Goal: Task Accomplishment & Management: Manage account settings

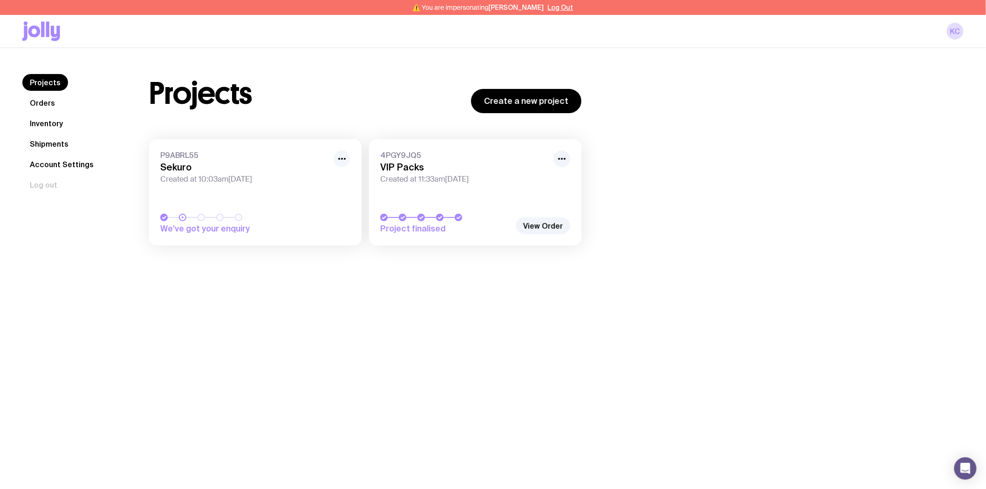
click at [345, 160] on icon "button" at bounding box center [342, 158] width 11 height 11
click at [333, 189] on button "Rename" at bounding box center [320, 193] width 45 height 9
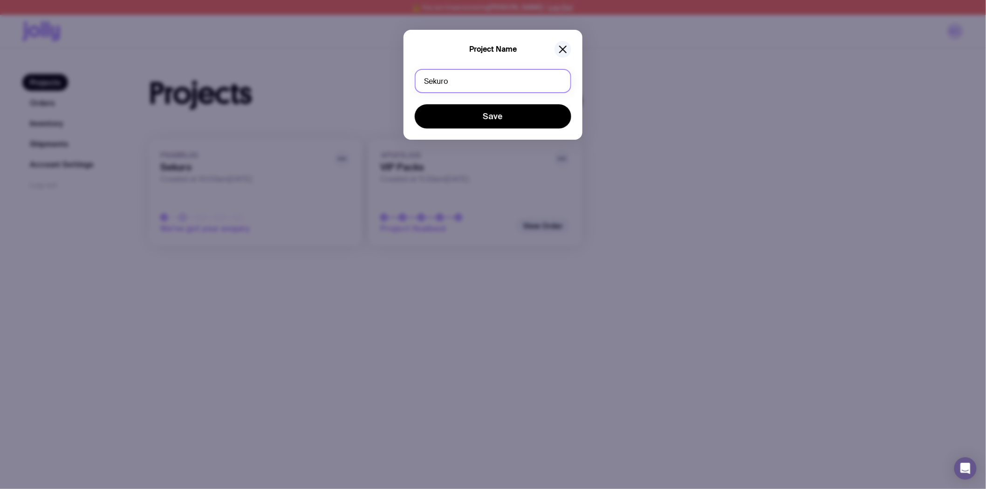
click at [457, 84] on input "Sekuro" at bounding box center [493, 81] width 157 height 24
type input "Conference Brisbane 28th"
click at [415, 104] on button "Save" at bounding box center [493, 116] width 157 height 24
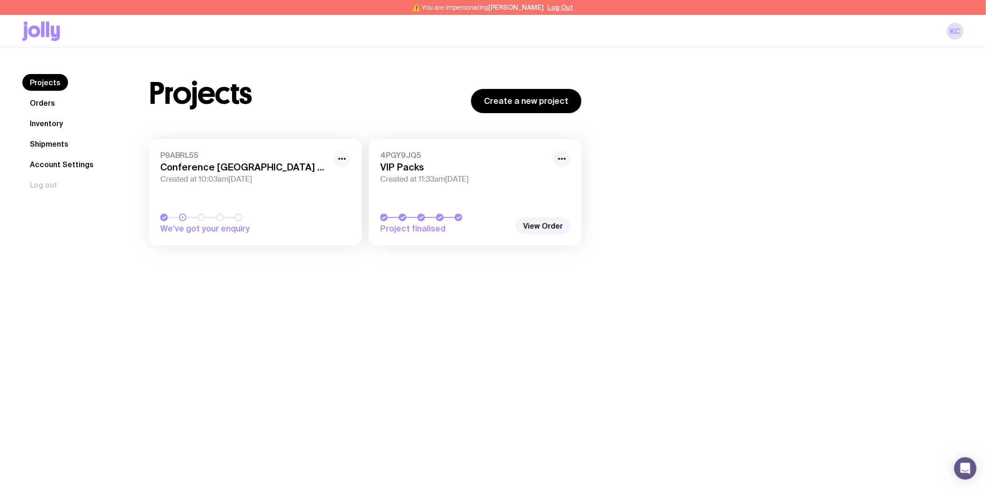
click at [339, 161] on icon "button" at bounding box center [342, 158] width 11 height 11
click at [337, 189] on button "Rename" at bounding box center [320, 193] width 45 height 9
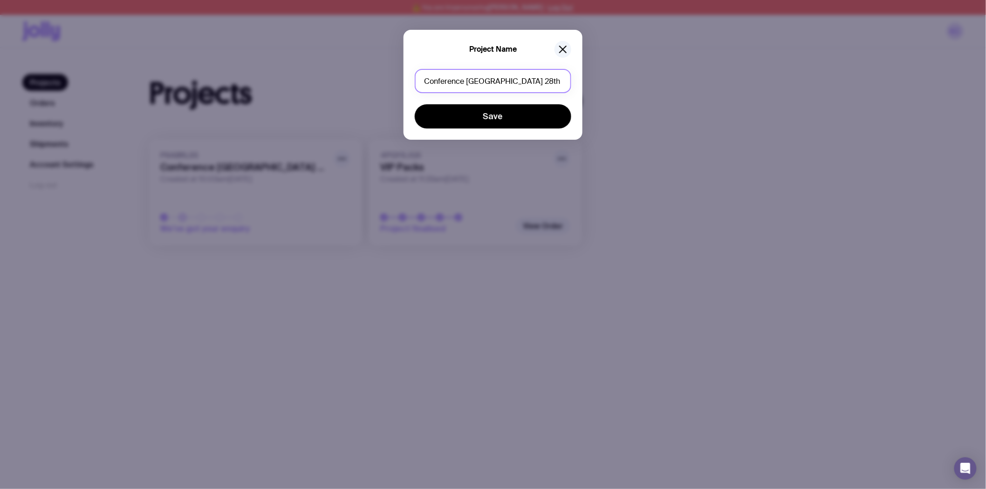
click at [551, 83] on input "Conference Brisbane 28th" at bounding box center [493, 81] width 157 height 24
type input "Conference [GEOGRAPHIC_DATA] [DATE]"
click at [415, 104] on button "Save" at bounding box center [493, 116] width 157 height 24
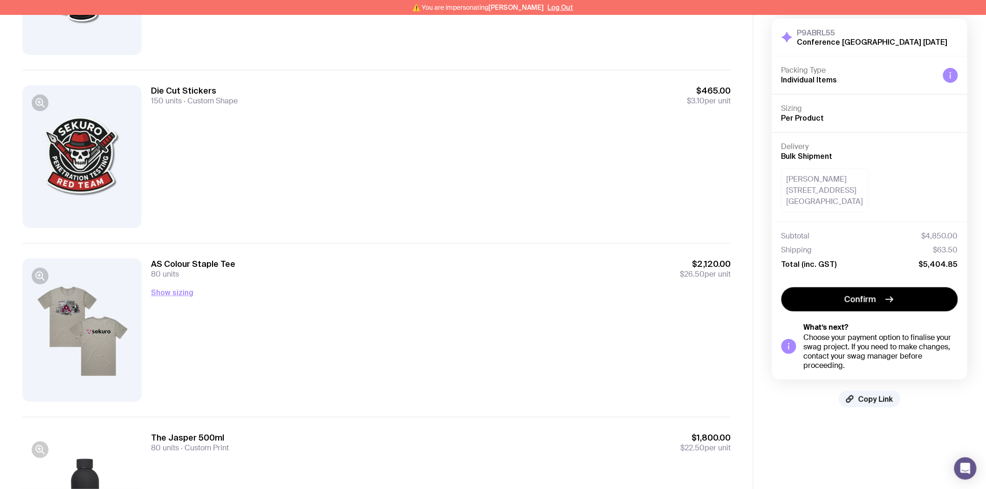
scroll to position [310, 0]
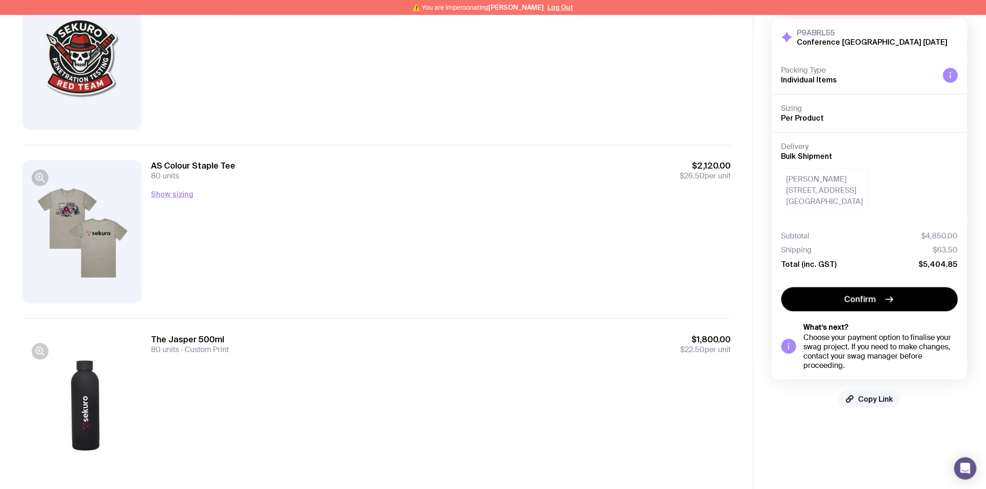
drag, startPoint x: 874, startPoint y: 400, endPoint x: 853, endPoint y: 399, distance: 20.6
click at [874, 400] on span "Copy Link" at bounding box center [876, 399] width 35 height 9
click at [188, 196] on button "Show sizing" at bounding box center [172, 194] width 42 height 11
click at [877, 395] on span "Copy Link" at bounding box center [876, 399] width 35 height 9
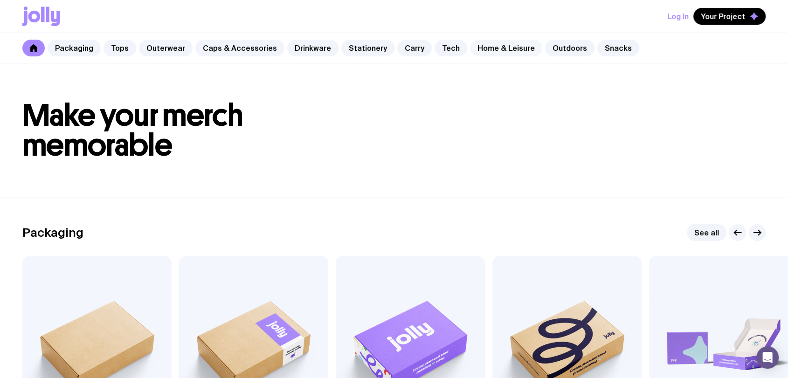
click at [489, 54] on link "Home & Leisure" at bounding box center [506, 48] width 72 height 17
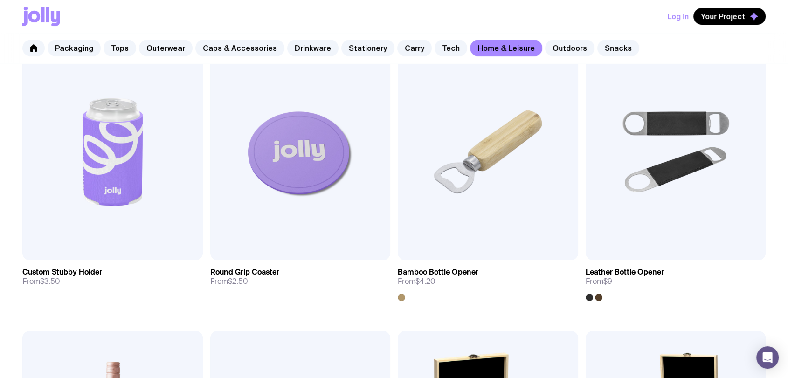
scroll to position [414, 0]
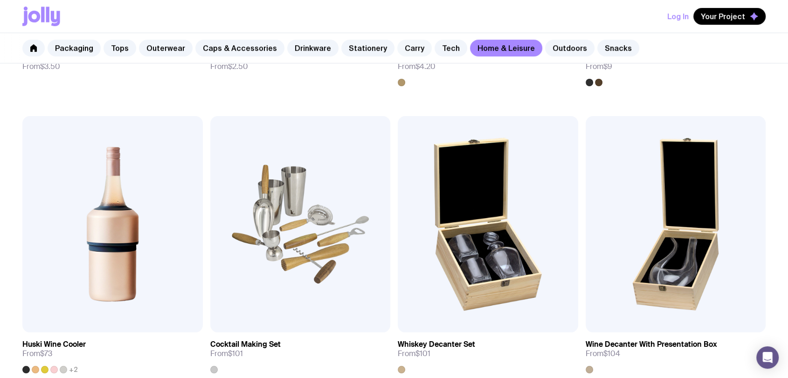
click at [410, 49] on link "Carry" at bounding box center [414, 48] width 34 height 17
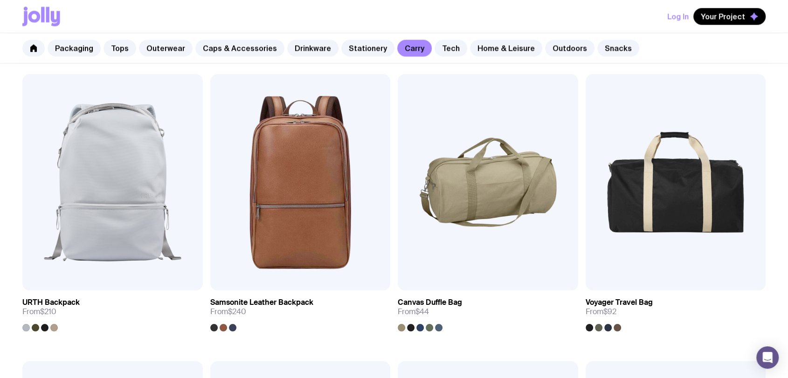
scroll to position [1423, 0]
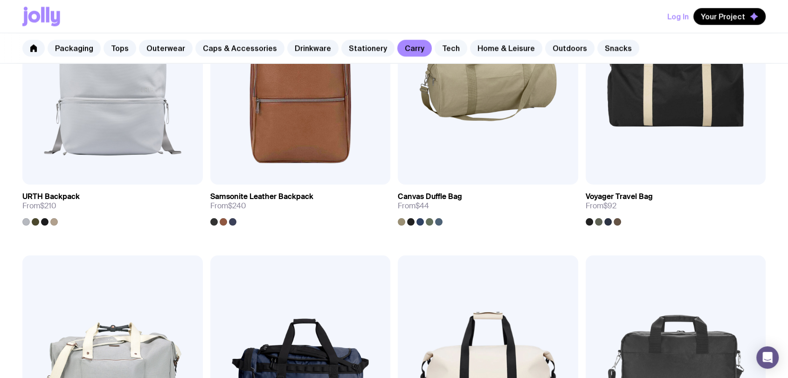
click at [434, 47] on link "Tech" at bounding box center [450, 48] width 33 height 17
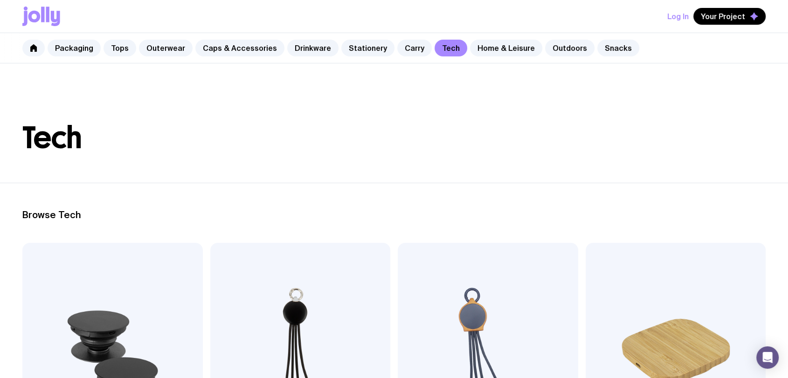
click at [510, 39] on div "Packaging Tops Outerwear Caps & Accessories Drinkware Stationery Carry Tech Hom…" at bounding box center [394, 48] width 788 height 30
click at [500, 46] on link "Home & Leisure" at bounding box center [506, 48] width 72 height 17
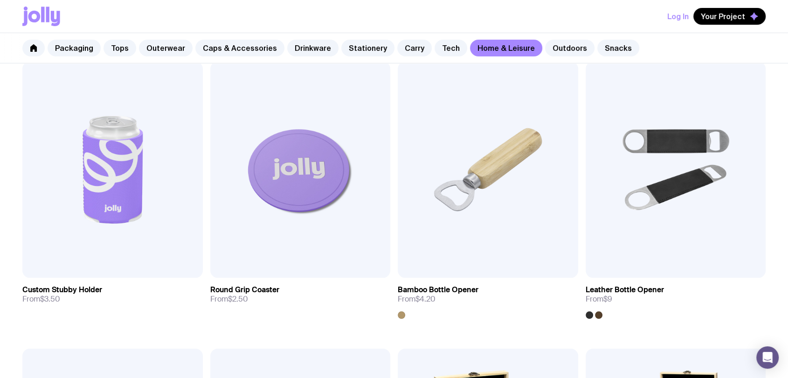
scroll to position [373, 0]
